Goal: Navigation & Orientation: Find specific page/section

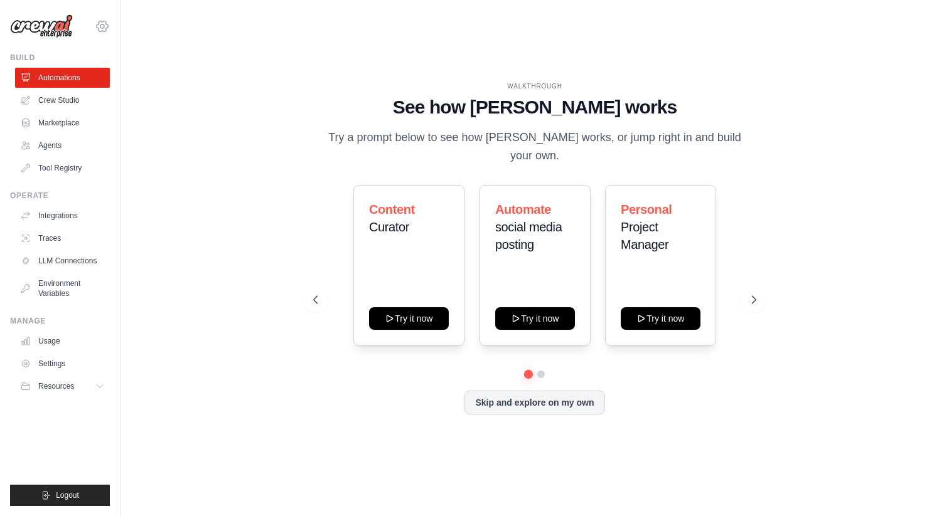
click at [104, 19] on icon at bounding box center [102, 26] width 15 height 15
click at [80, 91] on link "Settings" at bounding box center [102, 84] width 110 height 23
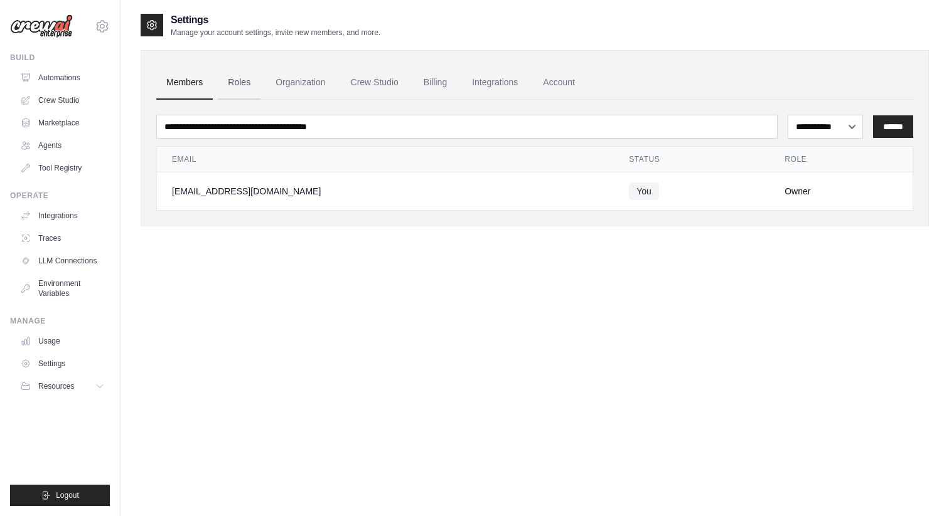
click at [230, 77] on link "Roles" at bounding box center [239, 83] width 43 height 34
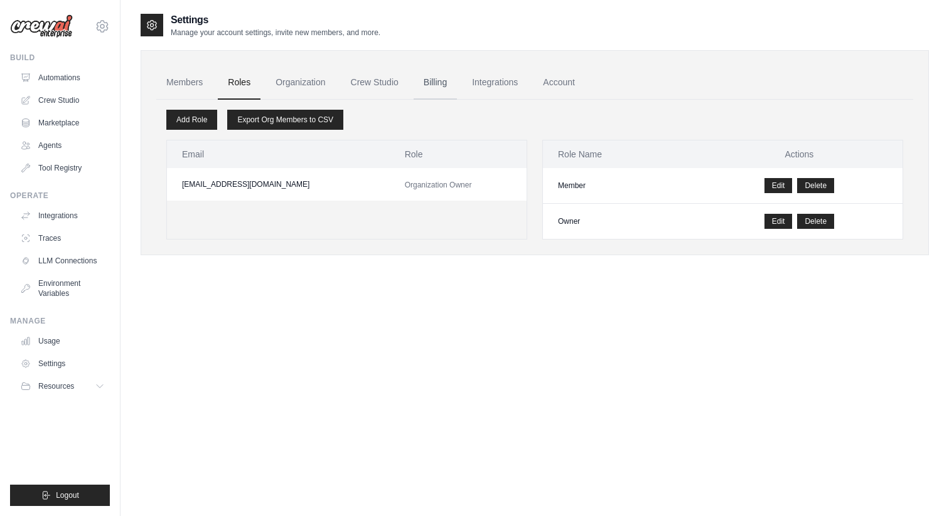
click at [441, 82] on link "Billing" at bounding box center [435, 83] width 43 height 34
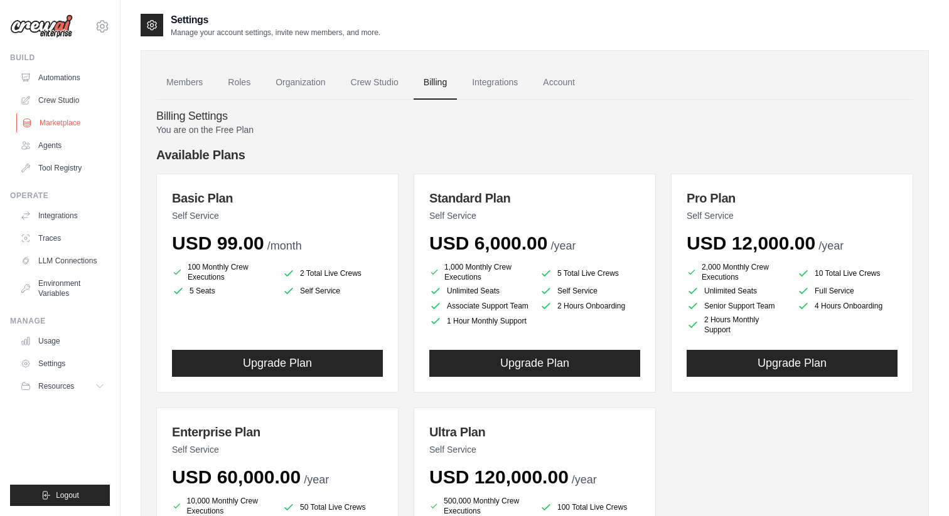
click at [63, 122] on link "Marketplace" at bounding box center [63, 123] width 95 height 20
